Goal: Ask a question: Seek information or help from site administrators or community

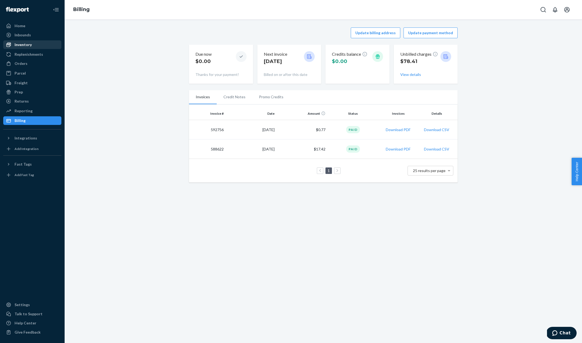
click at [20, 44] on div "Inventory" at bounding box center [23, 44] width 17 height 5
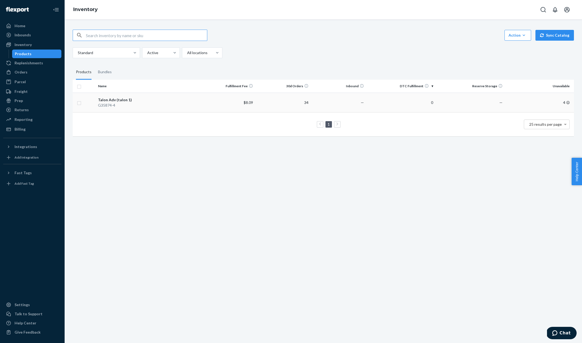
click at [122, 100] on div "Talon Adv (talon 1)" at bounding box center [148, 99] width 100 height 5
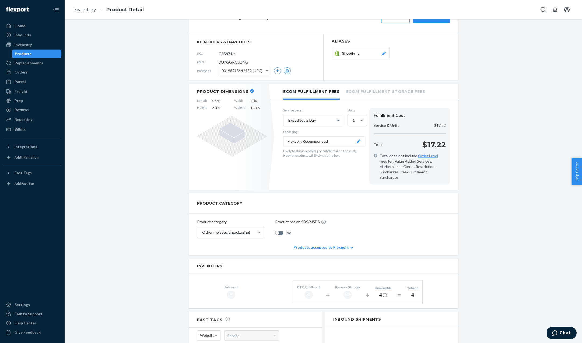
scroll to position [26, 0]
click at [366, 89] on li "Ecom Fulfillment Storage Fees" at bounding box center [385, 90] width 79 height 15
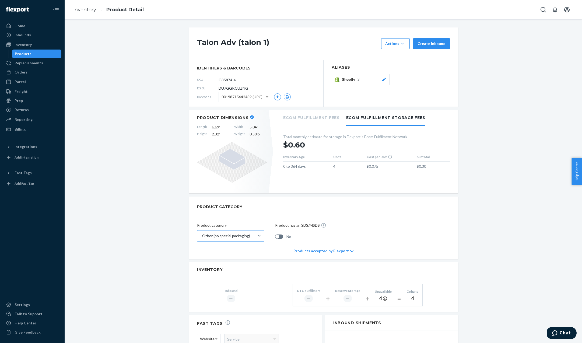
scroll to position [0, 0]
click at [378, 298] on div "4" at bounding box center [383, 298] width 17 height 7
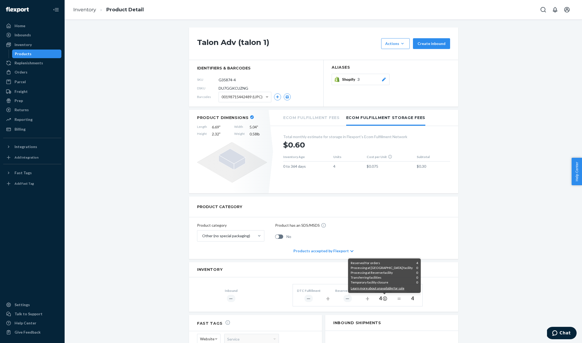
click at [383, 297] on icon at bounding box center [385, 298] width 4 height 4
click at [384, 299] on icon at bounding box center [385, 298] width 4 height 4
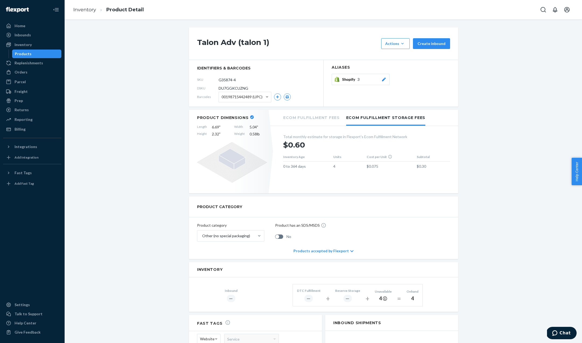
click at [414, 298] on div "4" at bounding box center [412, 298] width 12 height 7
click at [564, 335] on span "Chat" at bounding box center [564, 332] width 11 height 5
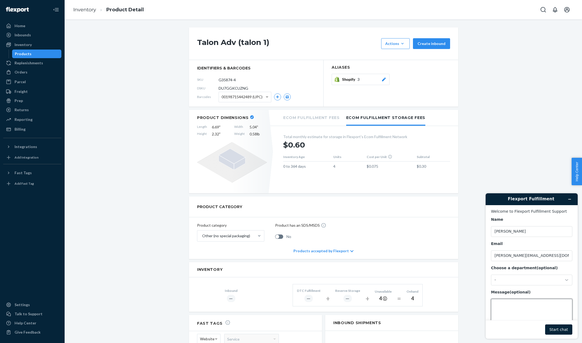
click at [511, 308] on textarea "Message (optional)" at bounding box center [531, 314] width 81 height 30
click at [506, 304] on textarea "Why di I show 4 on hand?" at bounding box center [531, 314] width 81 height 30
type textarea "Why do I show 4 on hand?"
click at [560, 329] on button "Start chat" at bounding box center [558, 329] width 27 height 10
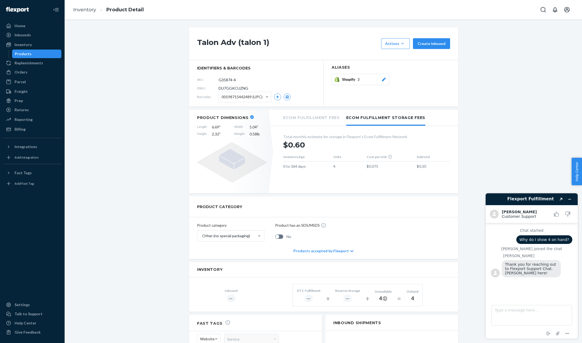
scroll to position [1, 0]
